Goal: Information Seeking & Learning: Stay updated

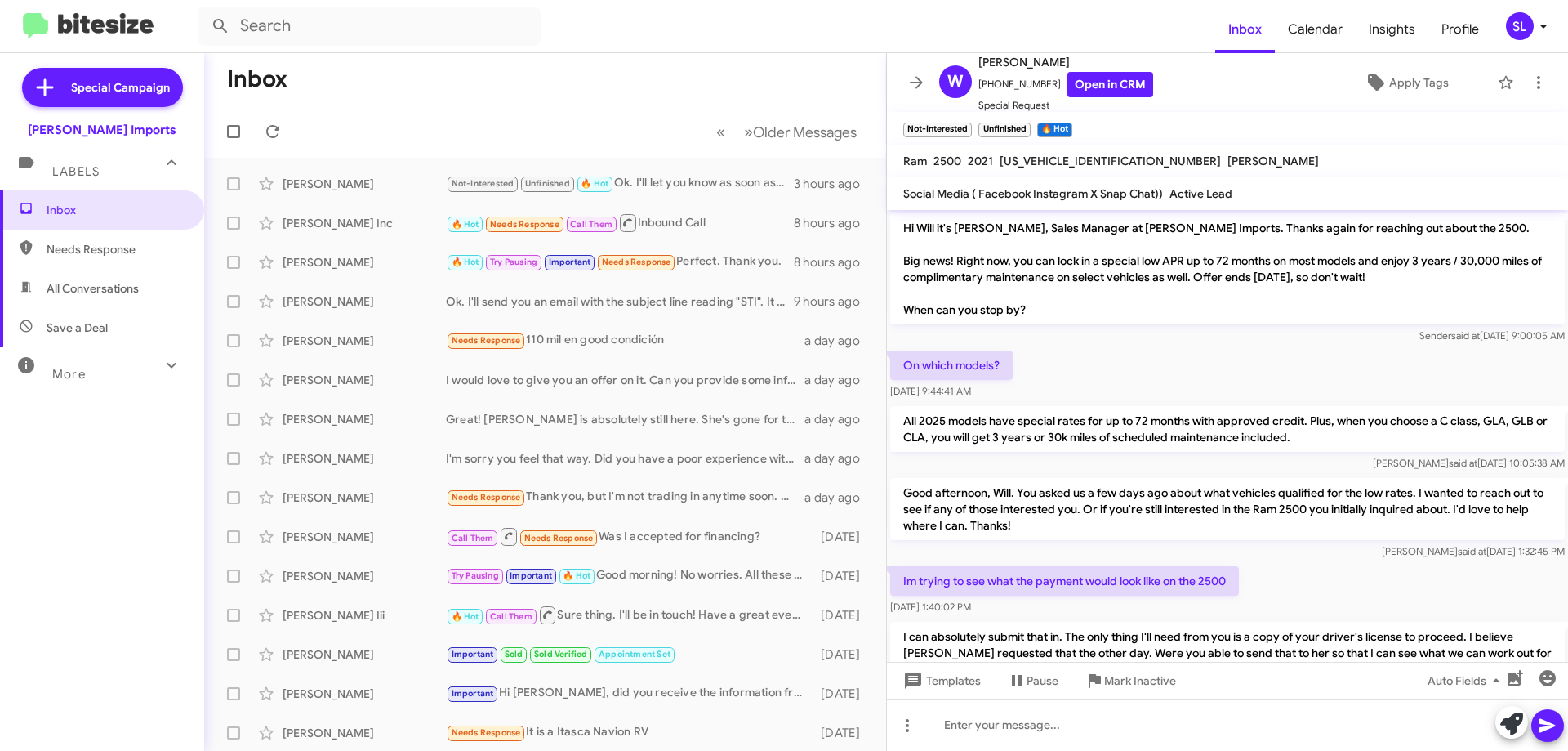
scroll to position [615, 0]
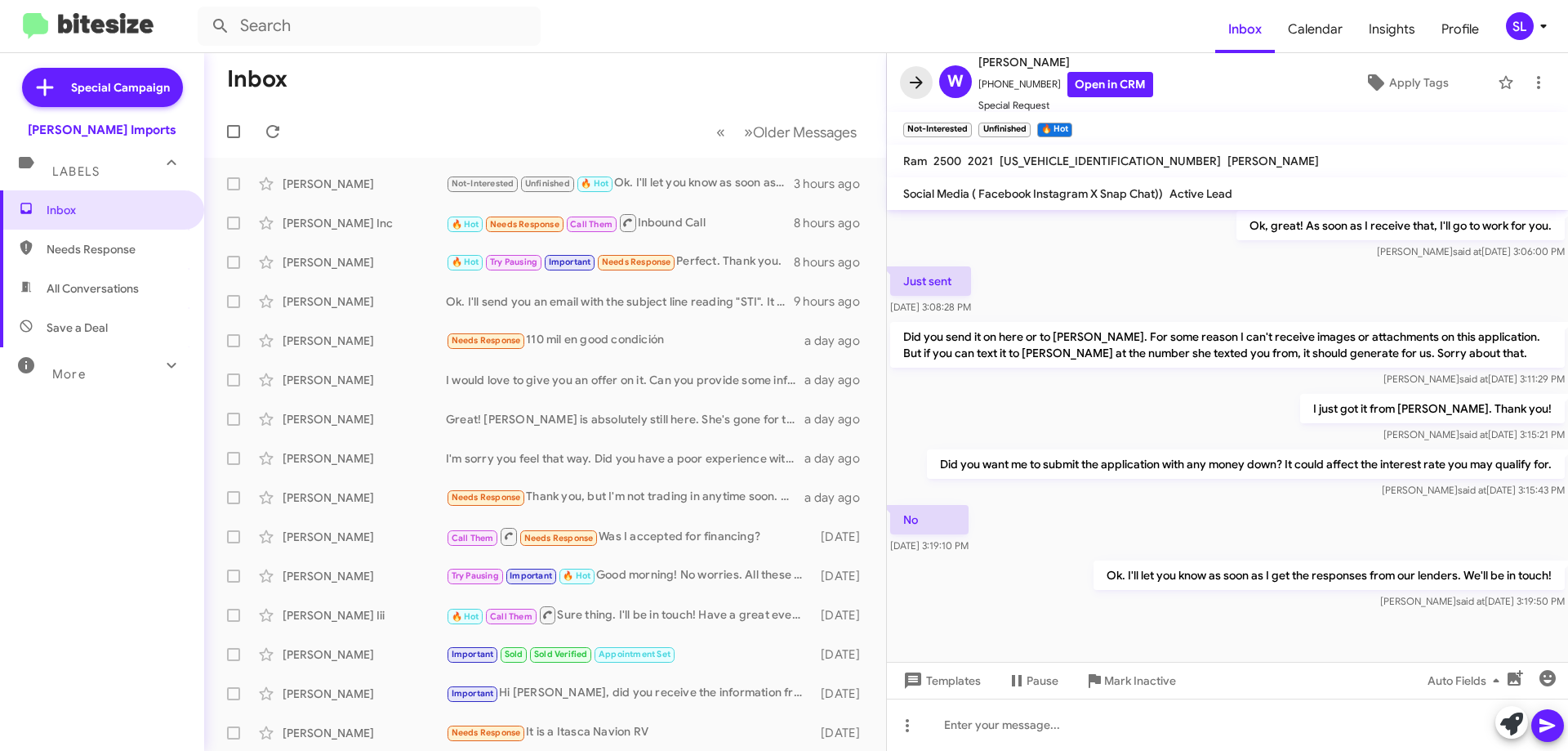
click at [909, 85] on icon at bounding box center [916, 83] width 20 height 20
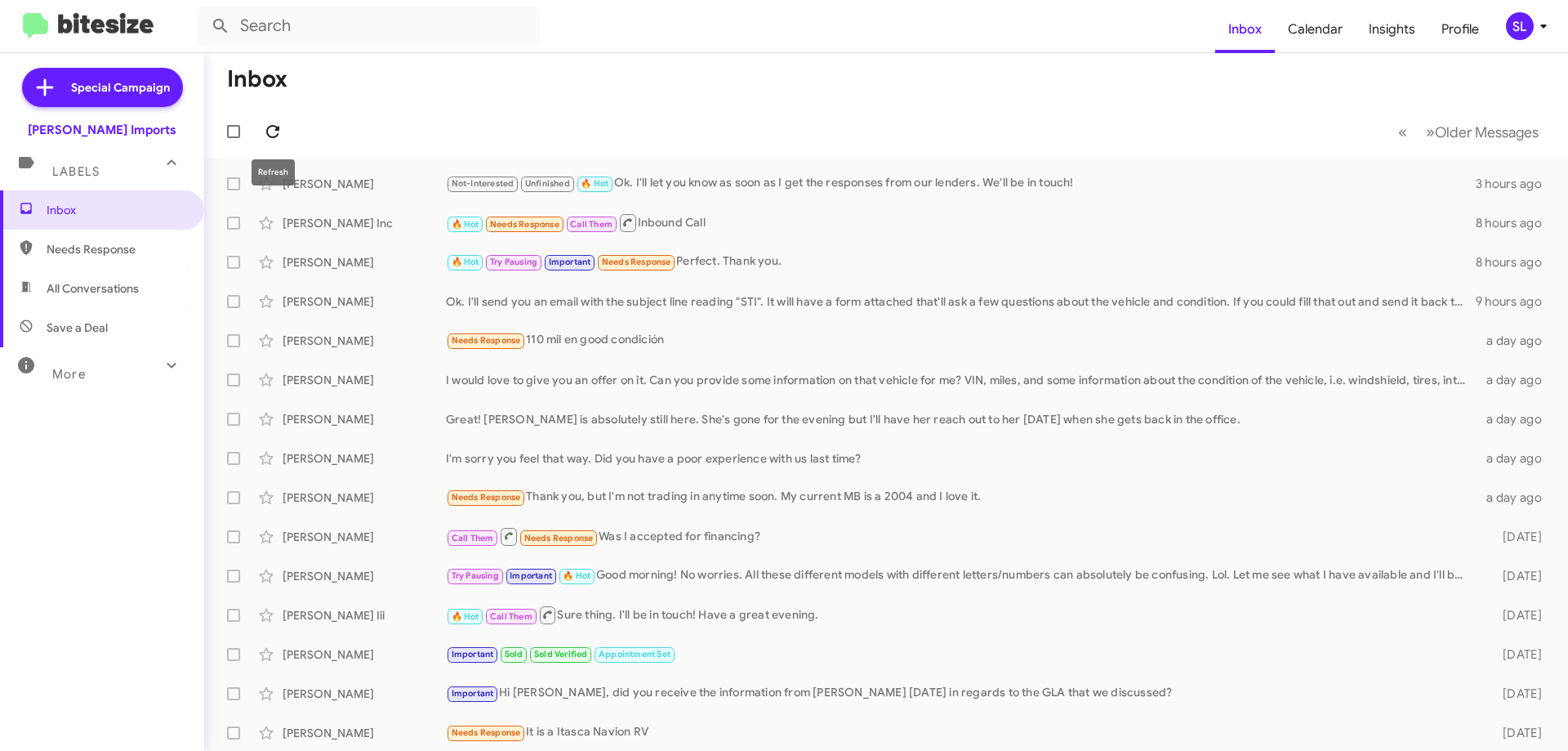
click at [277, 132] on icon at bounding box center [272, 132] width 20 height 20
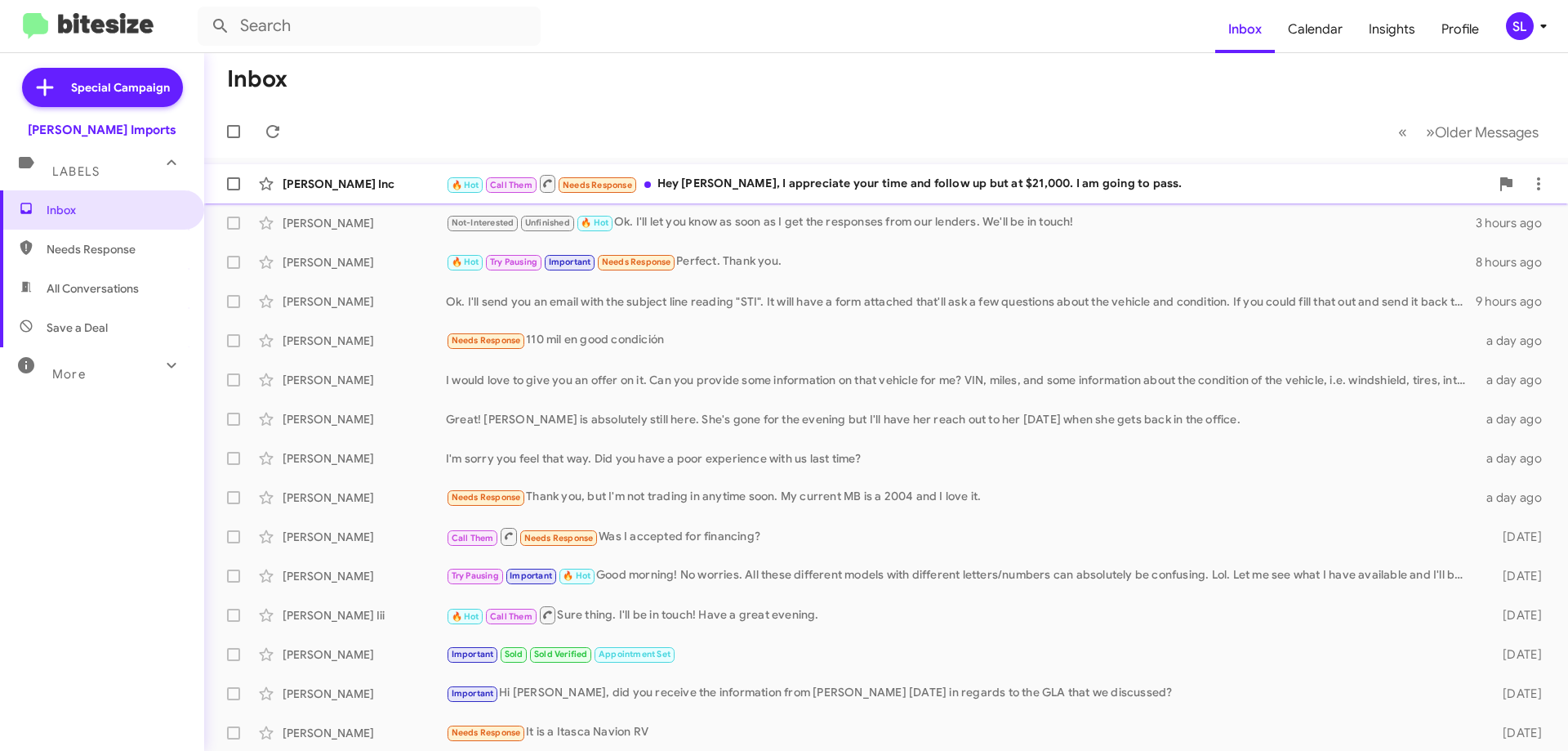
click at [1120, 181] on div "🔥 Hot Call Them Needs Response Hey [PERSON_NAME], I appreciate your time and fo…" at bounding box center [967, 183] width 1044 height 21
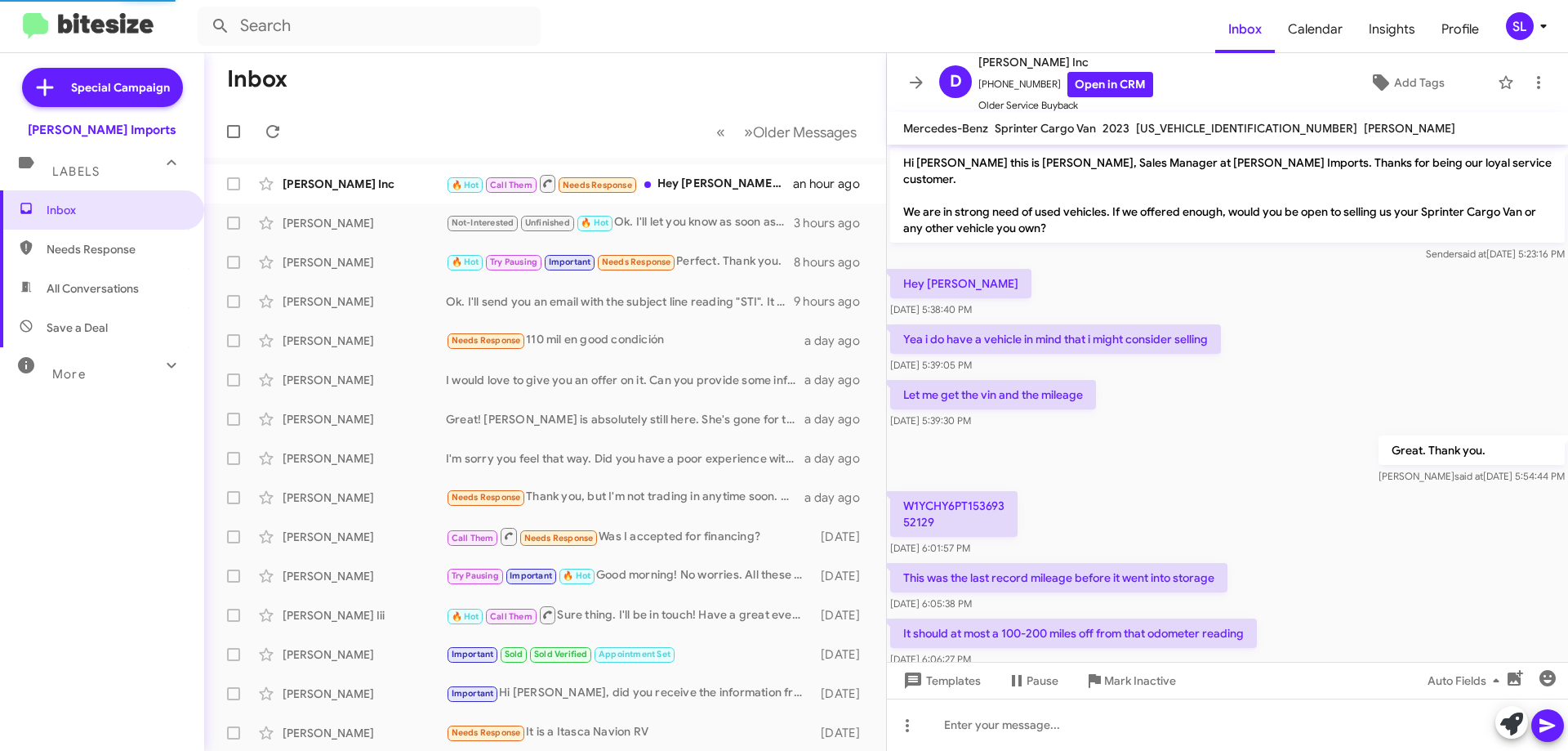
scroll to position [434, 0]
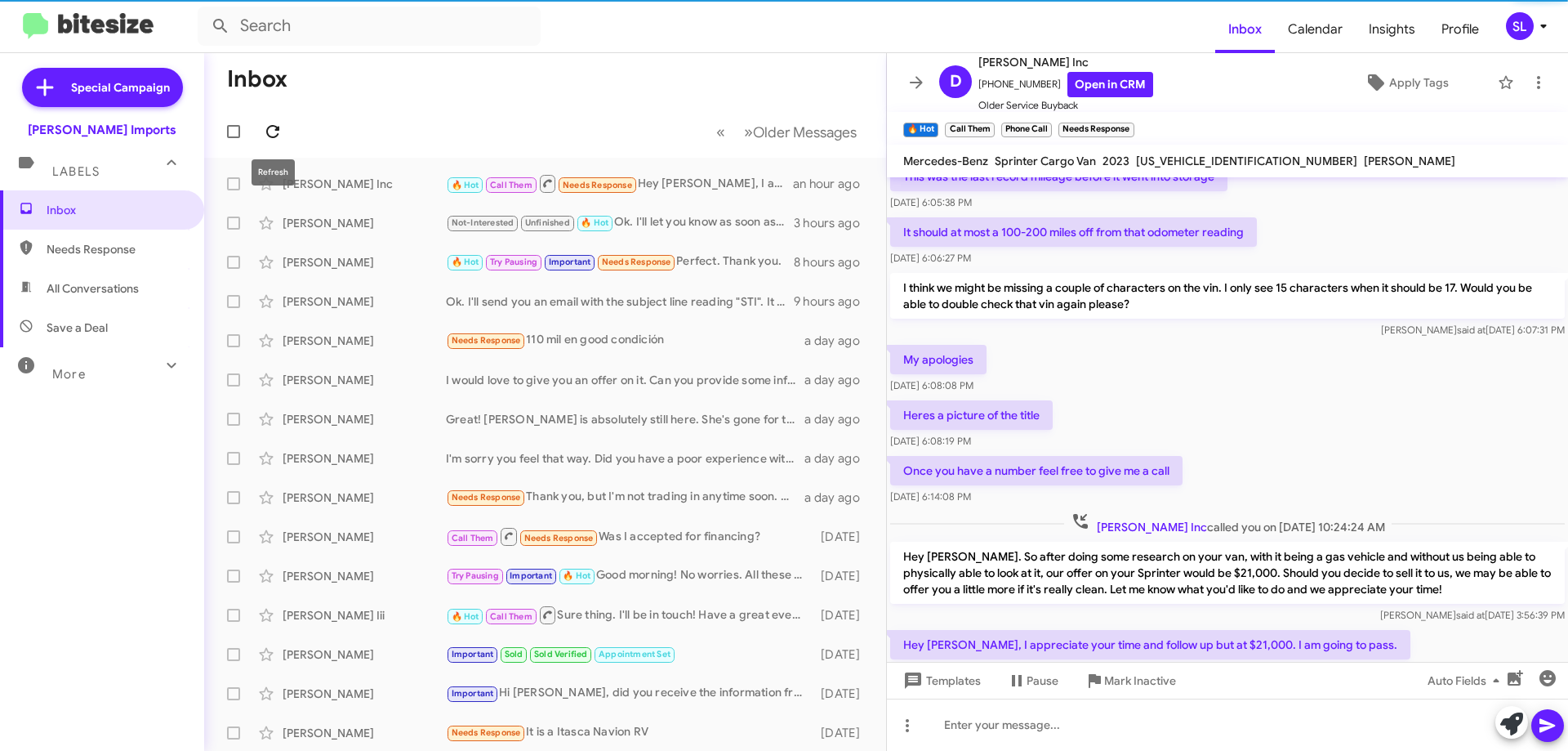
click at [277, 127] on icon at bounding box center [272, 131] width 13 height 13
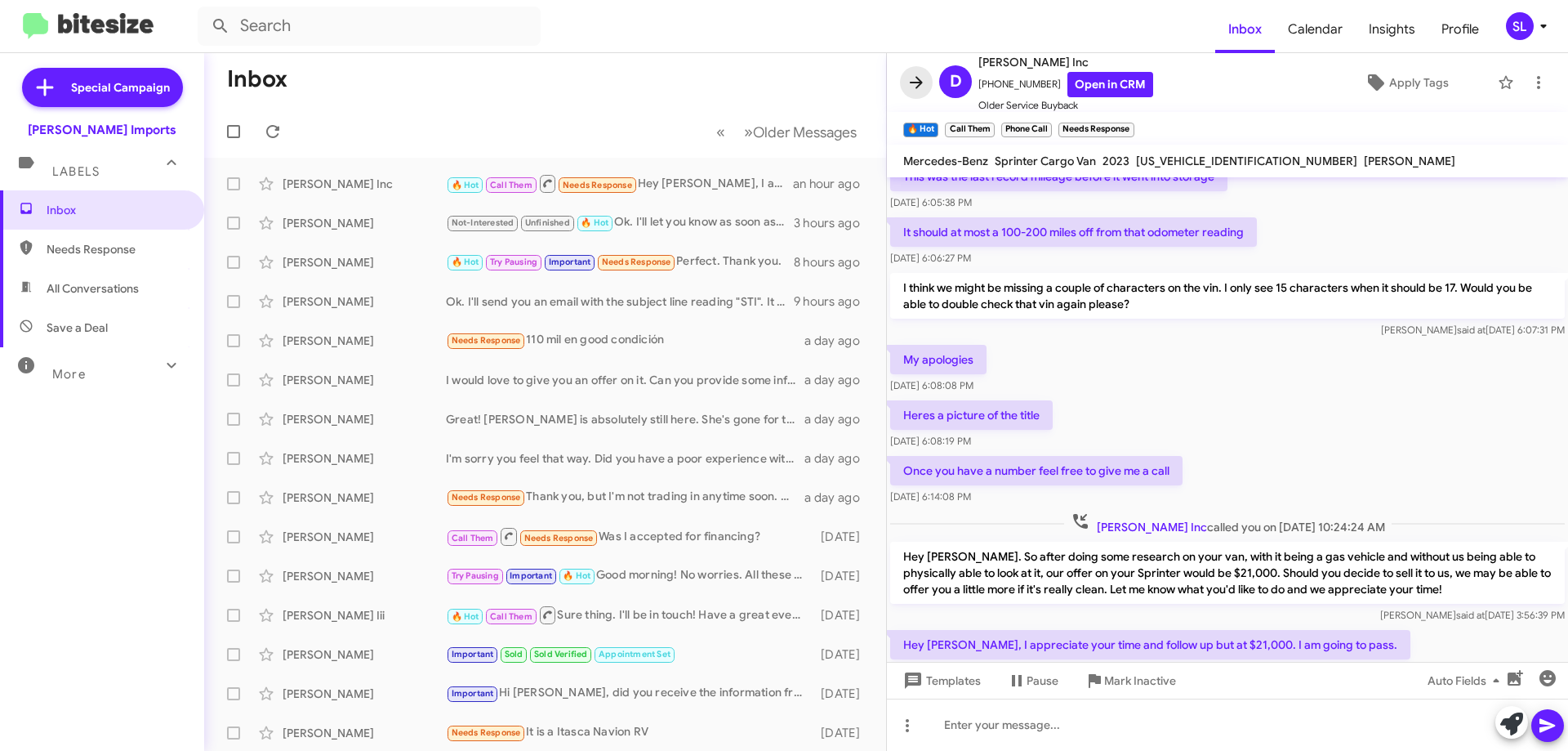
click at [907, 90] on icon at bounding box center [916, 83] width 20 height 20
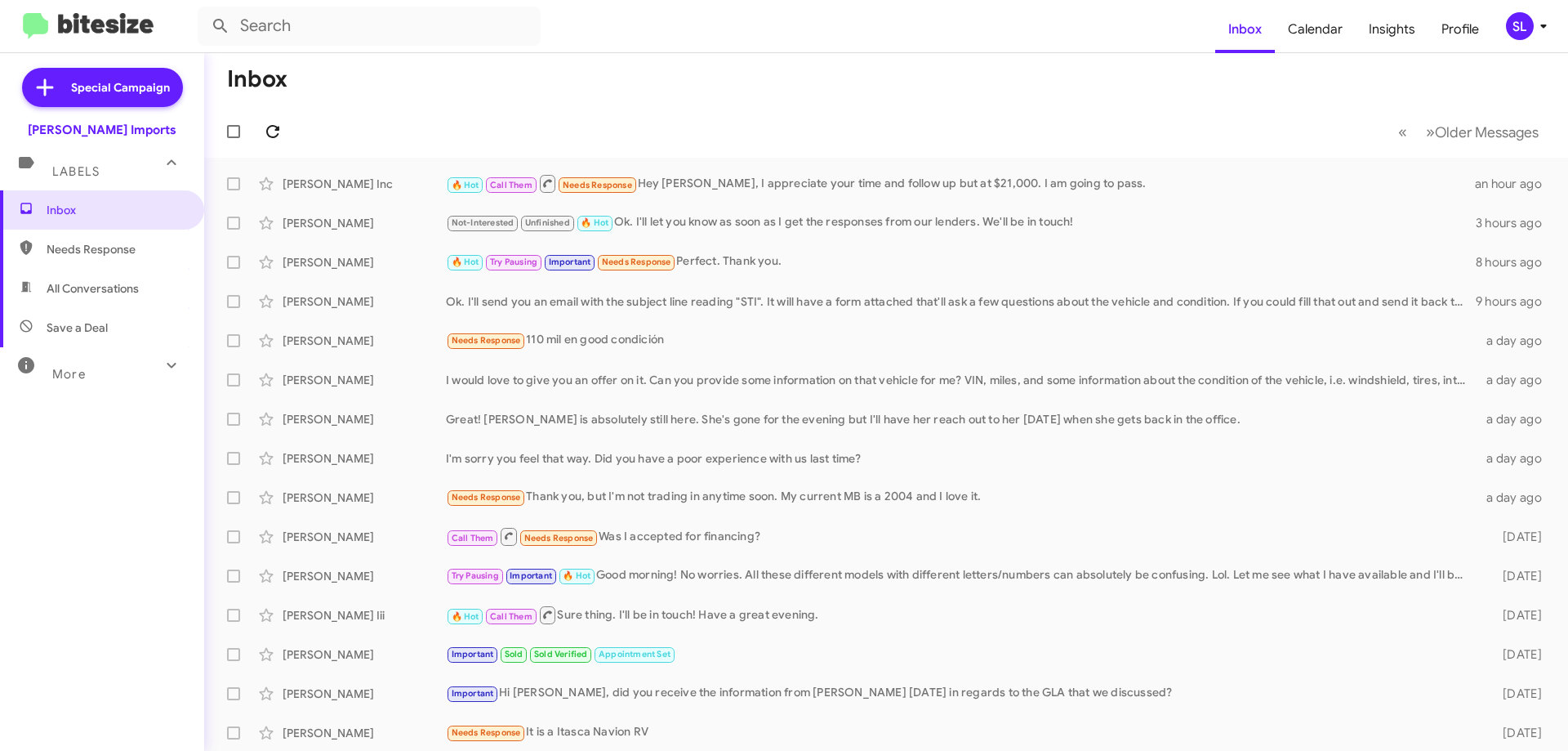
click at [276, 134] on icon at bounding box center [272, 132] width 20 height 20
